Goal: Communication & Community: Answer question/provide support

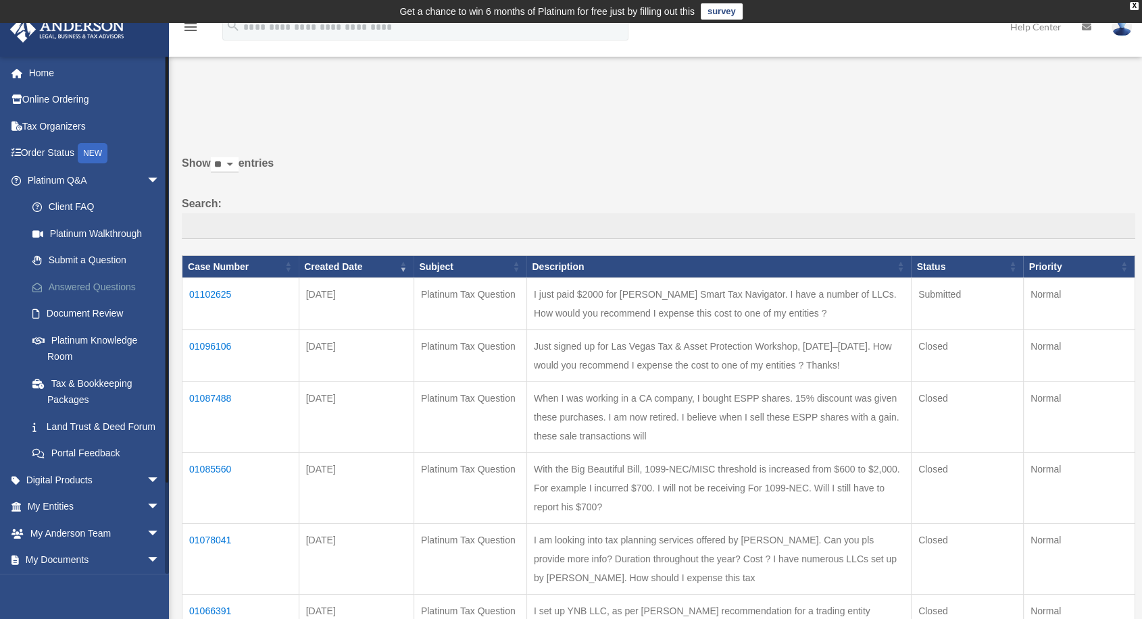
click at [81, 290] on link "Answered Questions" at bounding box center [99, 287] width 161 height 27
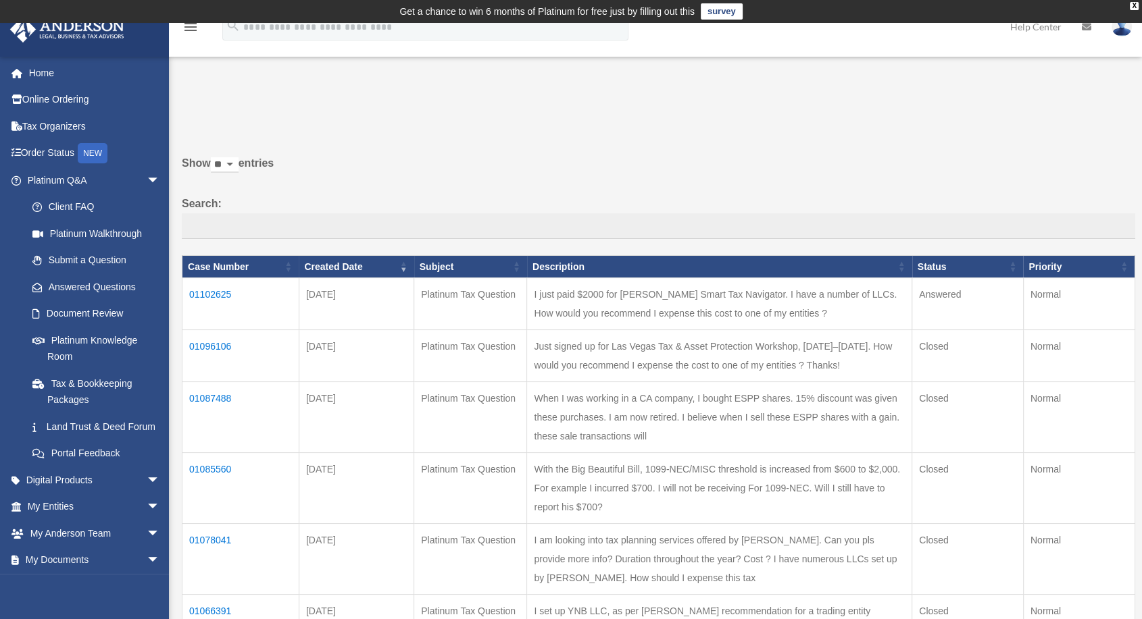
click at [227, 290] on td "01102625" at bounding box center [240, 304] width 117 height 52
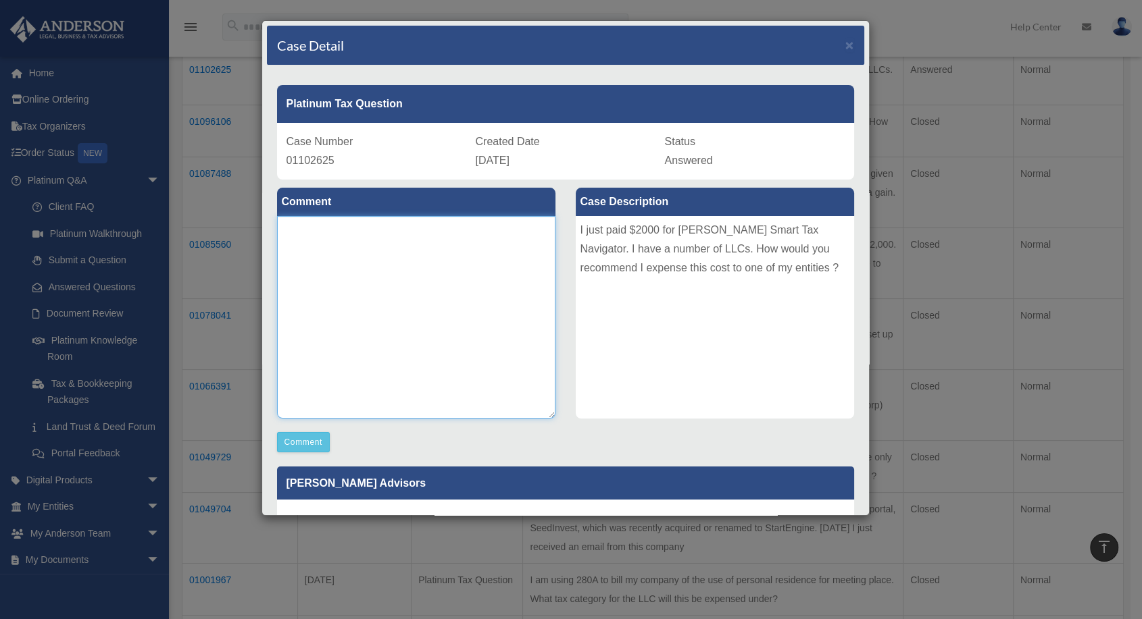
click at [485, 330] on textarea at bounding box center [416, 317] width 278 height 203
type textarea "******"
click at [297, 444] on button "Comment" at bounding box center [303, 442] width 53 height 20
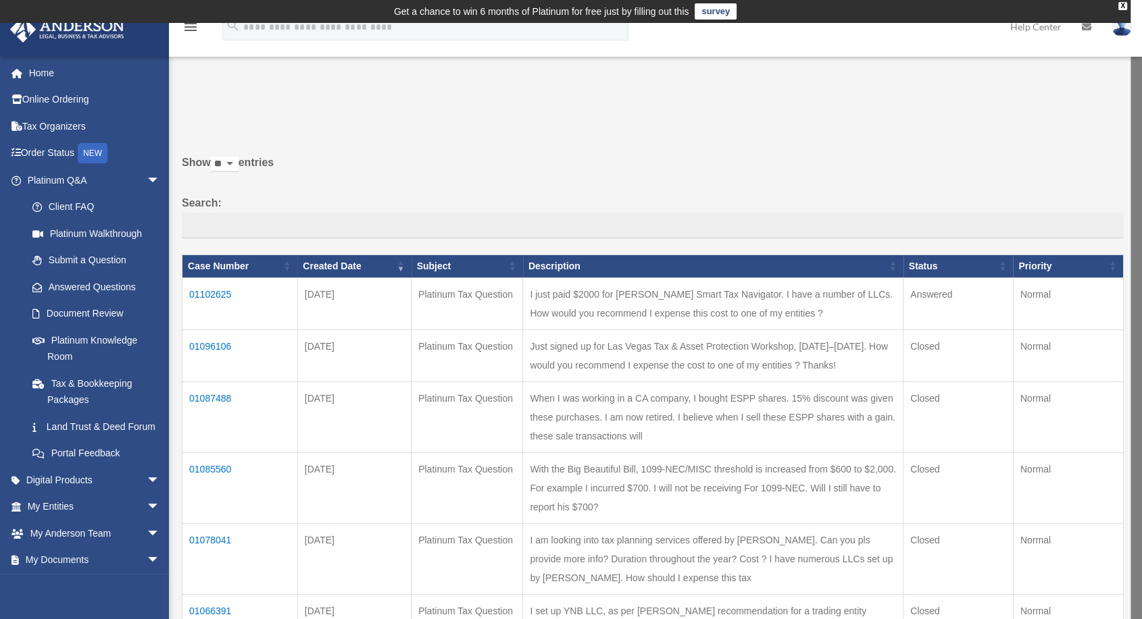
click at [220, 294] on td "01102625" at bounding box center [240, 304] width 116 height 52
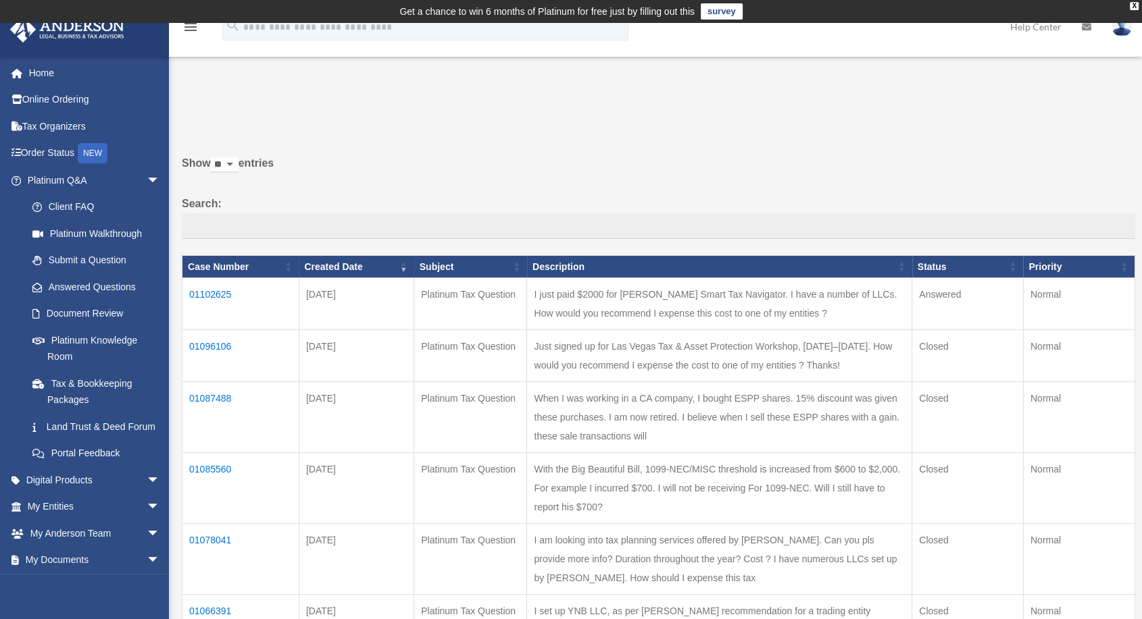
click at [220, 294] on td "01102625" at bounding box center [240, 304] width 117 height 52
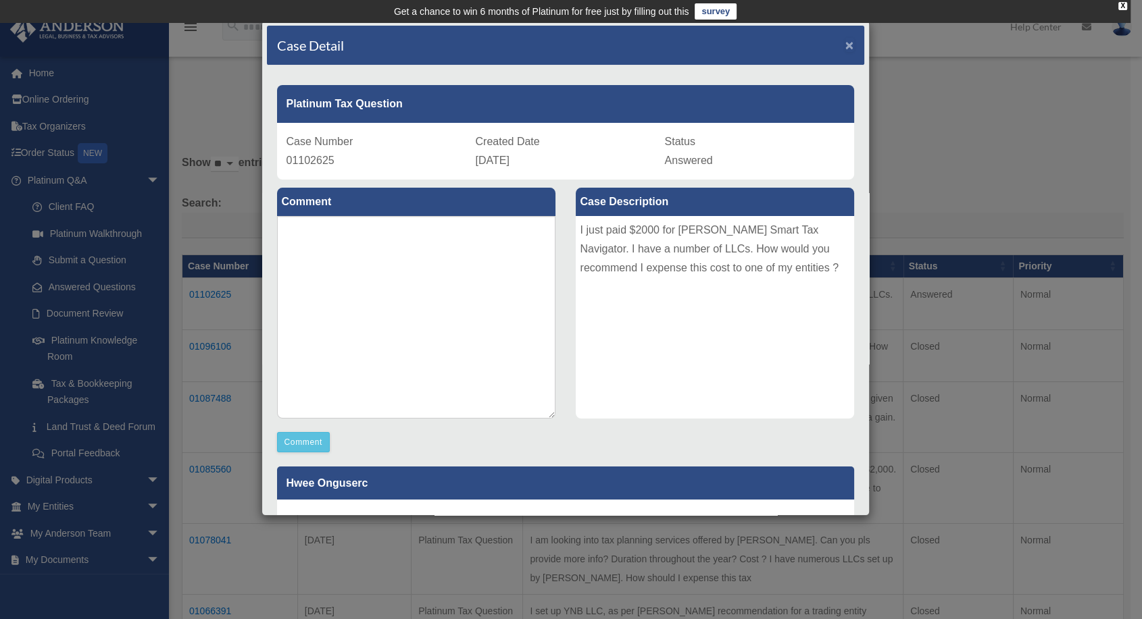
click at [845, 46] on span "×" at bounding box center [849, 45] width 9 height 16
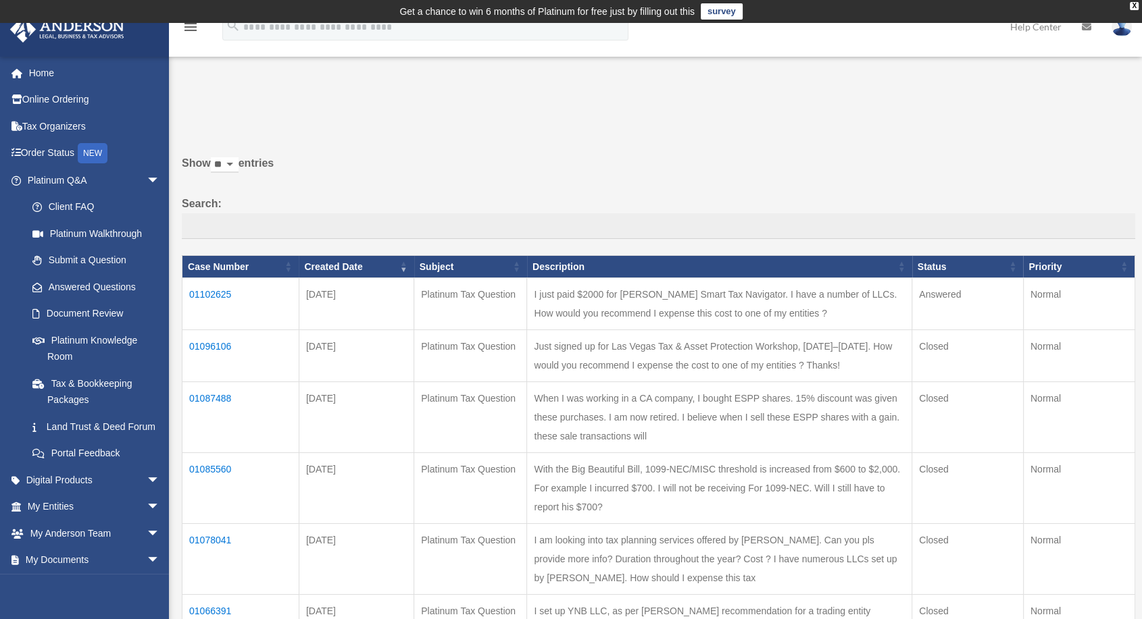
click at [196, 290] on td "01102625" at bounding box center [240, 304] width 117 height 52
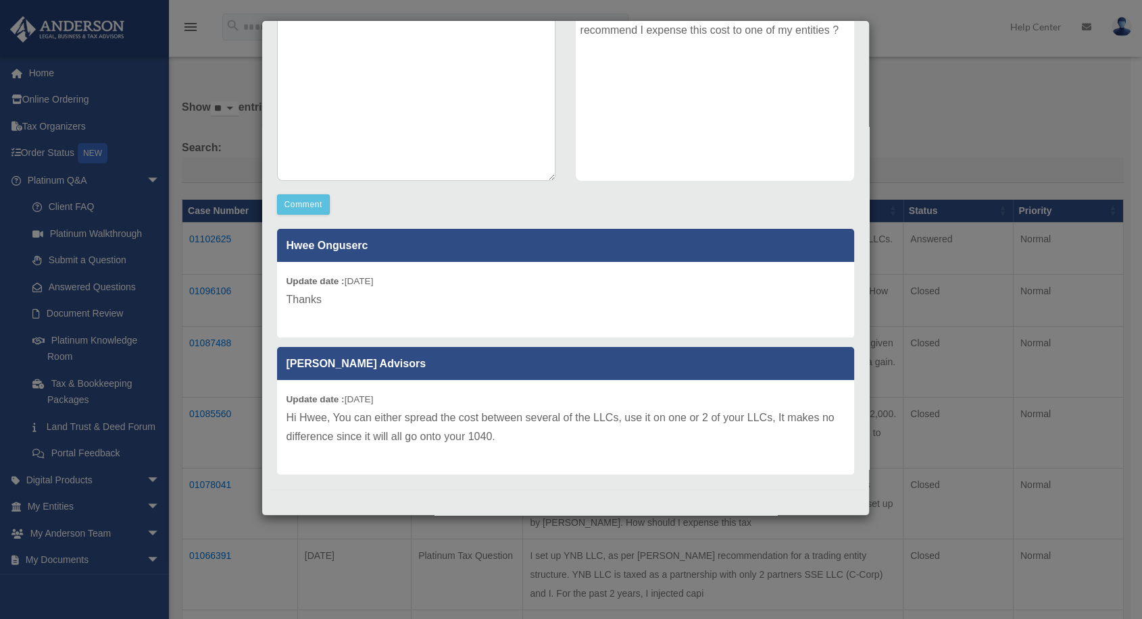
scroll to position [75, 0]
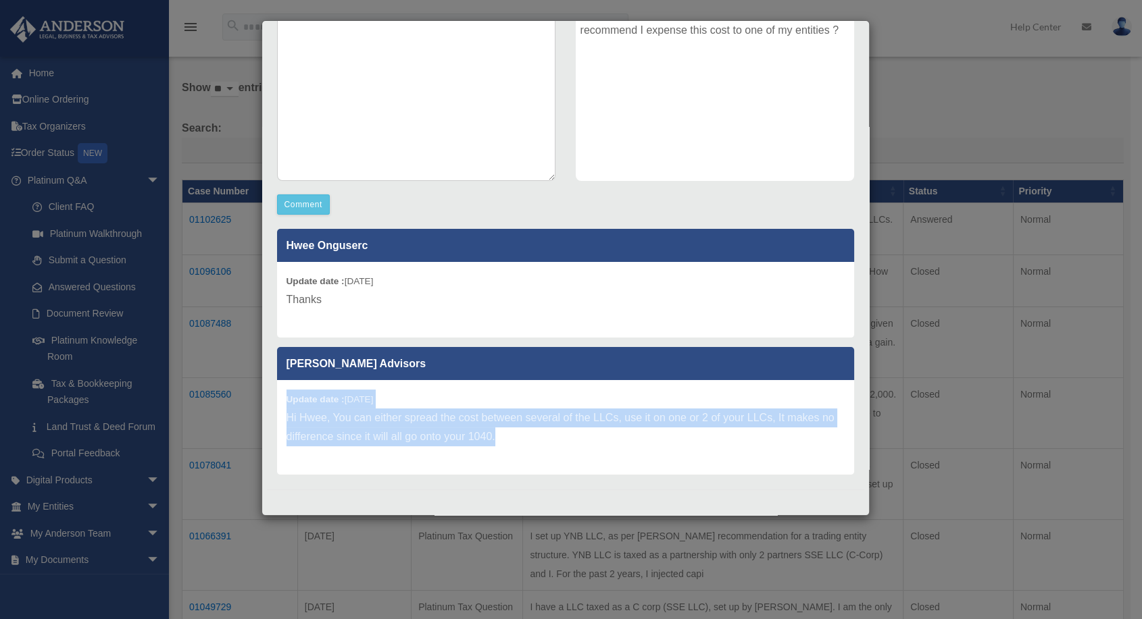
drag, startPoint x: 517, startPoint y: 442, endPoint x: 267, endPoint y: 392, distance: 254.9
click at [267, 392] on div "Hwee Onguserc Update date : [DATE] Thanks [PERSON_NAME] Advisors Update date : …" at bounding box center [565, 347] width 597 height 255
copy div "Update date : [DATE] Hi Hwee, You can either spread the cost between several of…"
